Goal: Find specific page/section: Find specific page/section

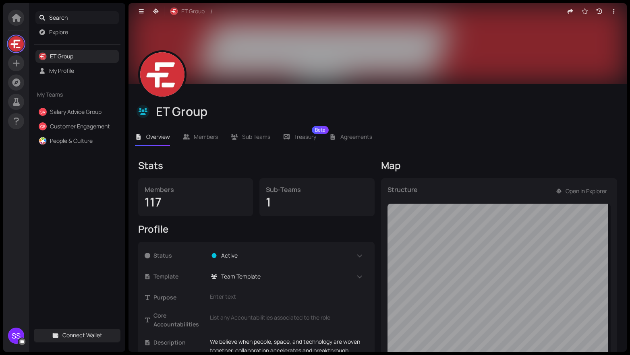
click at [57, 19] on span "Search" at bounding box center [82, 17] width 67 height 13
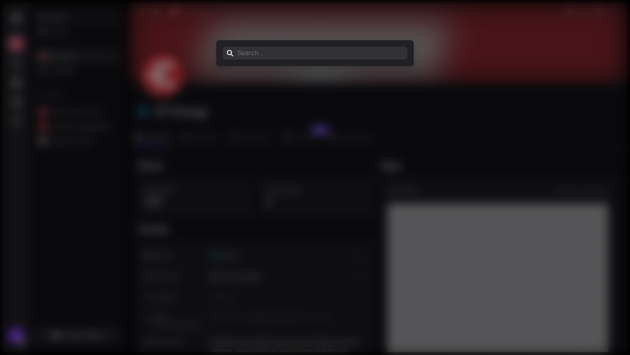
type input "s"
type input "sel"
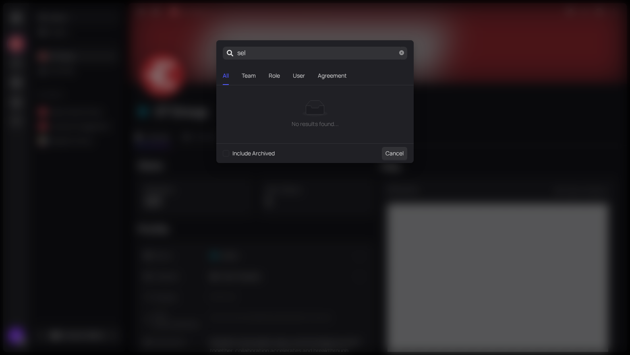
type input "selm"
type input "selma"
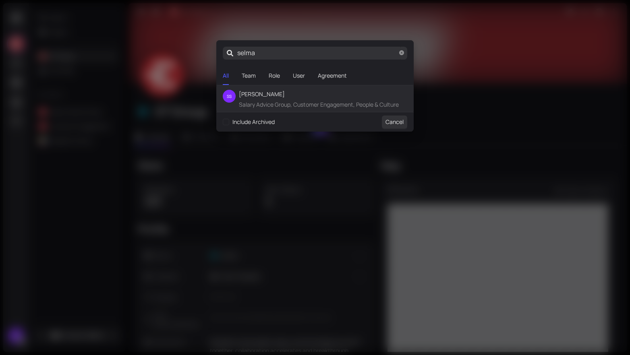
click at [276, 101] on span "Salary Advice Group, Customer Engagement, People & Culture" at bounding box center [319, 104] width 160 height 9
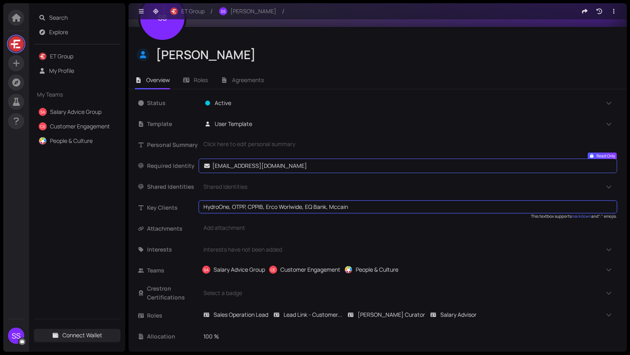
scroll to position [64, 0]
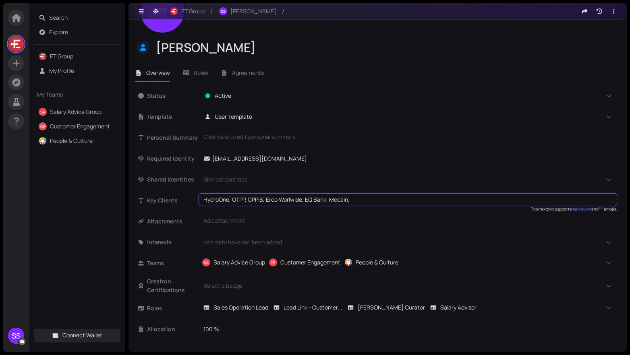
click at [232, 197] on textarea "HydroOne, OTPP, CPPIB, Erco Worlwide, EQ Bank, Mccain," at bounding box center [407, 199] width 409 height 9
click at [233, 197] on textarea "HydroOne, OTPP, CPPIB, Erco Worlwide, EQ Bank, Mccain," at bounding box center [407, 199] width 409 height 9
click at [357, 198] on textarea "HydroOne, CPPIB, Erco Worlwide, EQ Bank, Mccain," at bounding box center [407, 199] width 409 height 9
type textarea "HydroOne, CPPIB, Erco Worlwide, EQ Bank, Mccain, GFL, AVSA"
click at [207, 74] on span "Roles" at bounding box center [201, 73] width 14 height 8
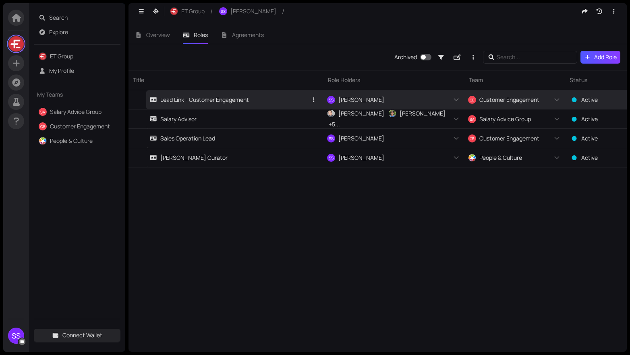
click at [207, 105] on link "Lead Link - Customer Engagement" at bounding box center [228, 99] width 157 height 19
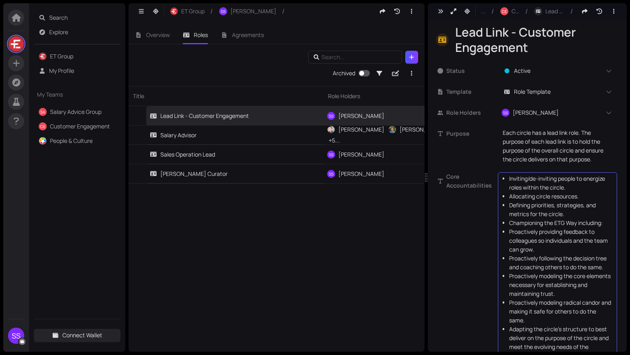
scroll to position [139, 0]
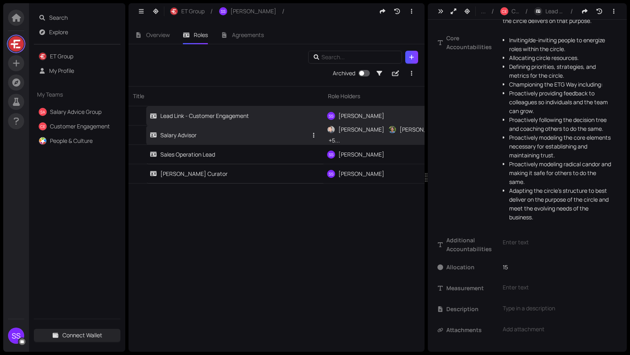
click at [213, 135] on link "Salary Advisor" at bounding box center [228, 135] width 157 height 19
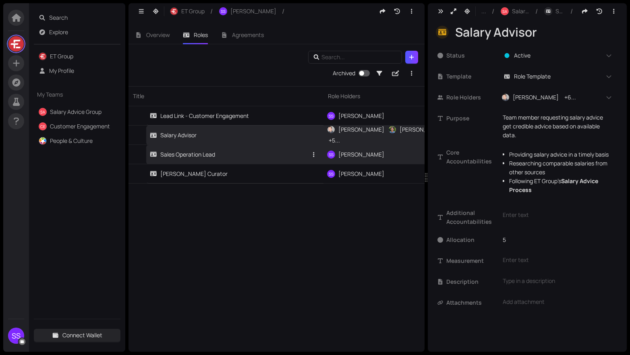
click at [246, 161] on link "Sales Operation Lead" at bounding box center [228, 154] width 157 height 19
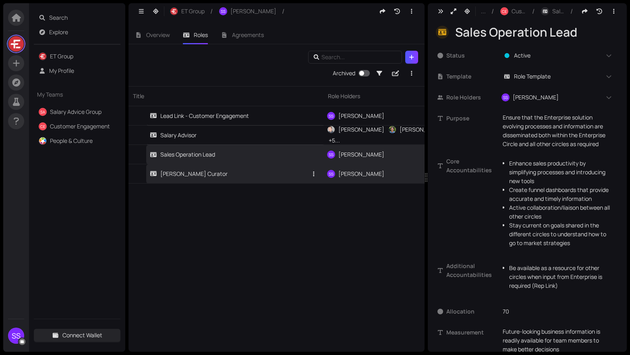
click at [218, 177] on link "[PERSON_NAME] Curator" at bounding box center [228, 173] width 157 height 19
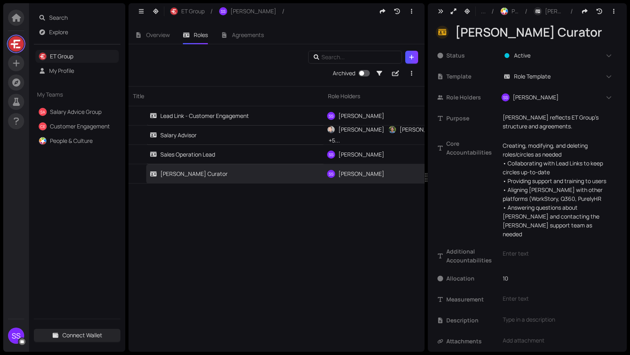
click at [69, 58] on link "ET Group" at bounding box center [61, 56] width 23 height 8
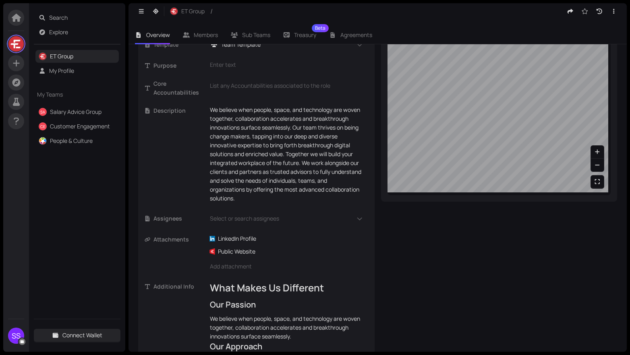
scroll to position [242, 0]
